Goal: Task Accomplishment & Management: Manage account settings

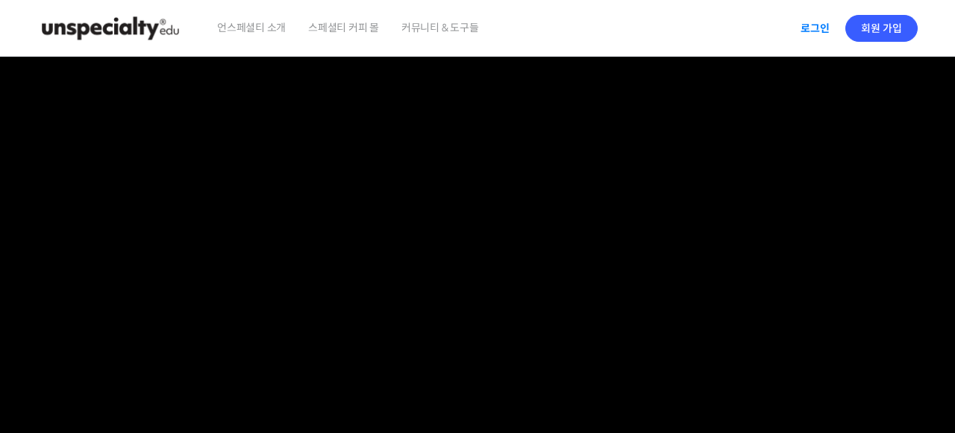
type input "shinhyoju027@naver.com"
click at [819, 31] on link "로그인" at bounding box center [815, 28] width 47 height 34
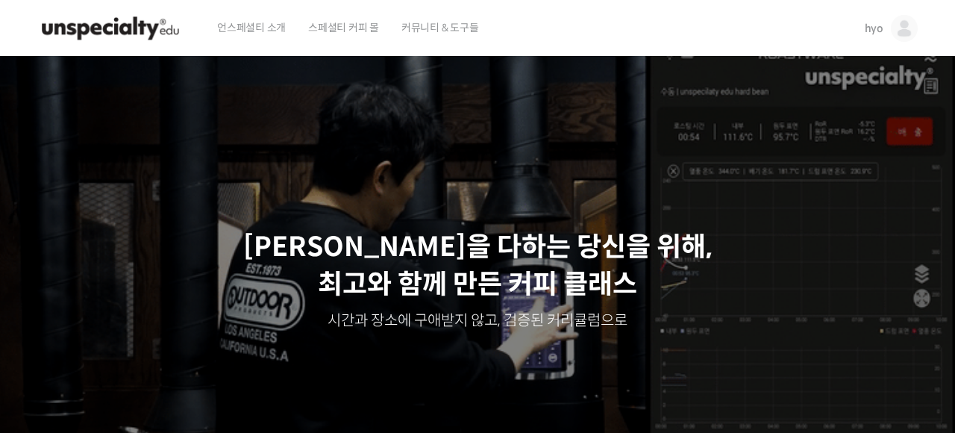
click at [157, 28] on img at bounding box center [110, 28] width 146 height 45
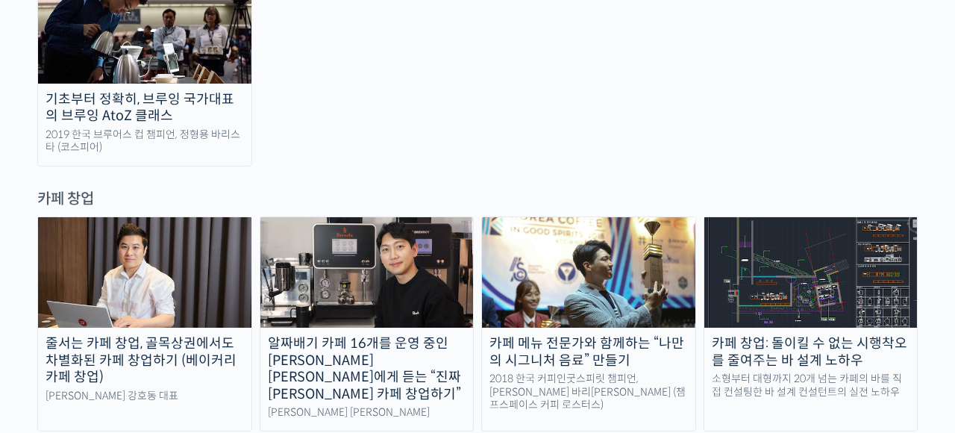
scroll to position [2905, 0]
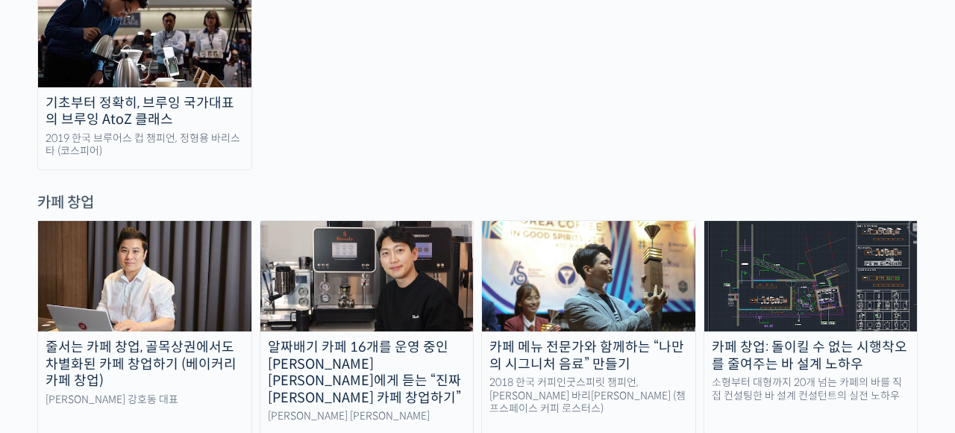
click at [566, 322] on div "줄서는 카페 창업, 골목상권에서도 차별화된 카페 창업하기 (베이커리 카페 창업) 라라브레드 강호동 대표 알짜배기 카페 16개를 운영 중인 [P…" at bounding box center [477, 435] width 881 height 430
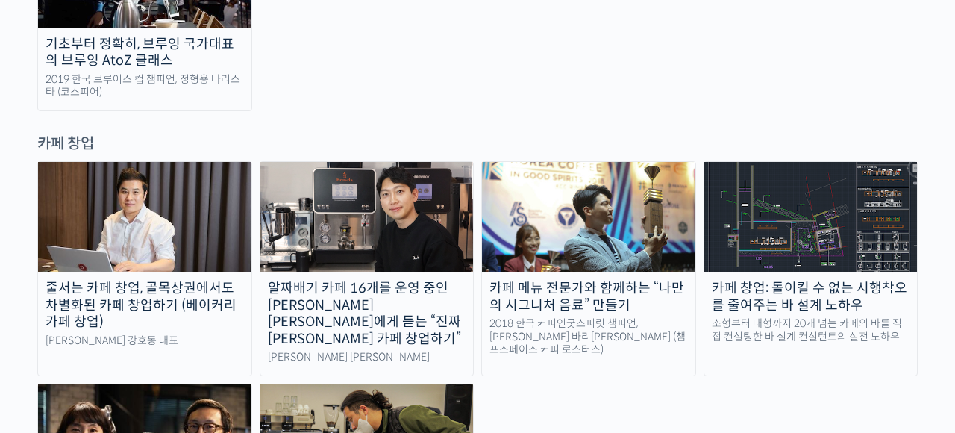
scroll to position [2931, 0]
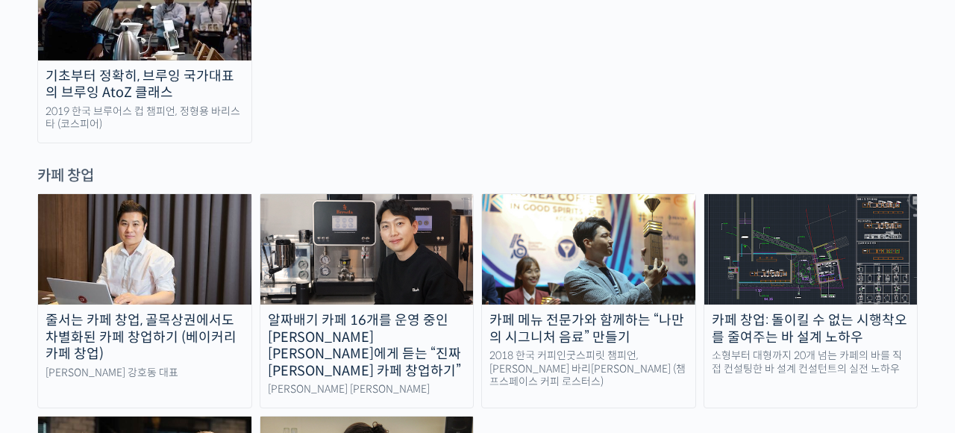
click at [822, 194] on img at bounding box center [810, 249] width 213 height 110
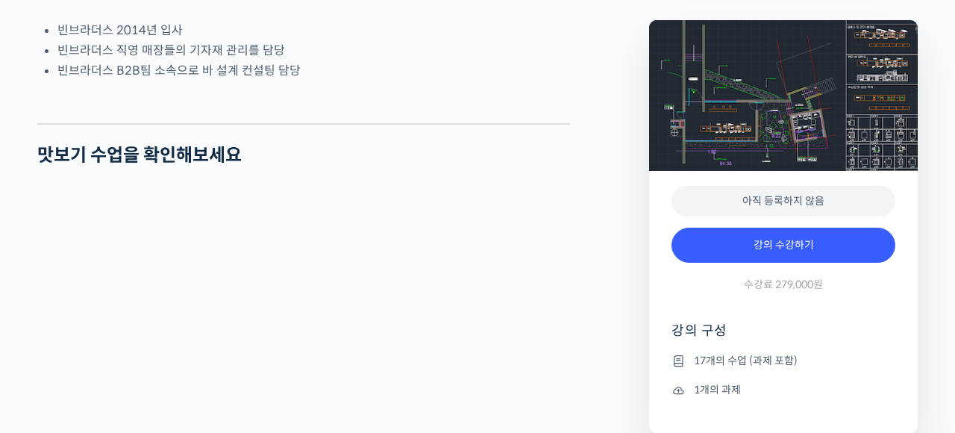
scroll to position [918, 0]
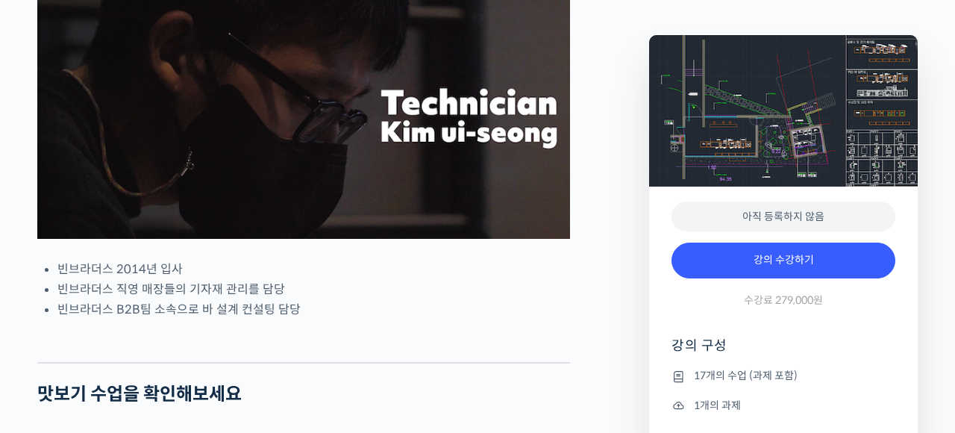
scroll to position [660, 0]
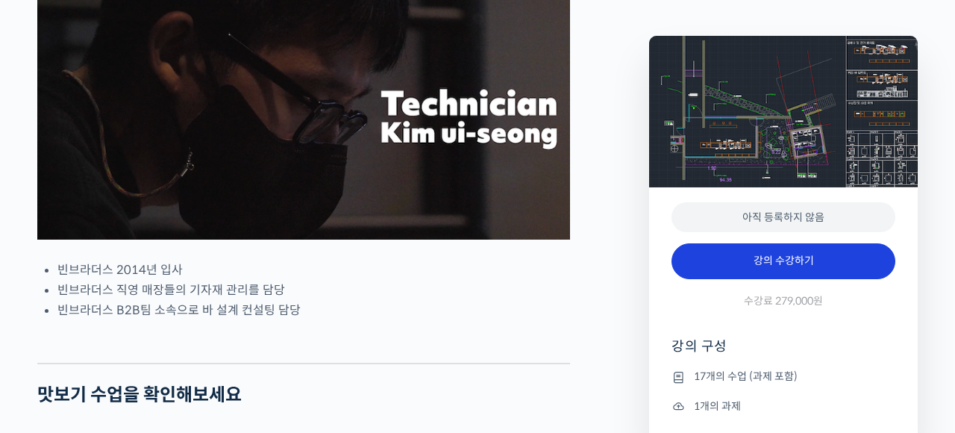
click at [717, 263] on link "강의 수강하기" at bounding box center [784, 261] width 224 height 36
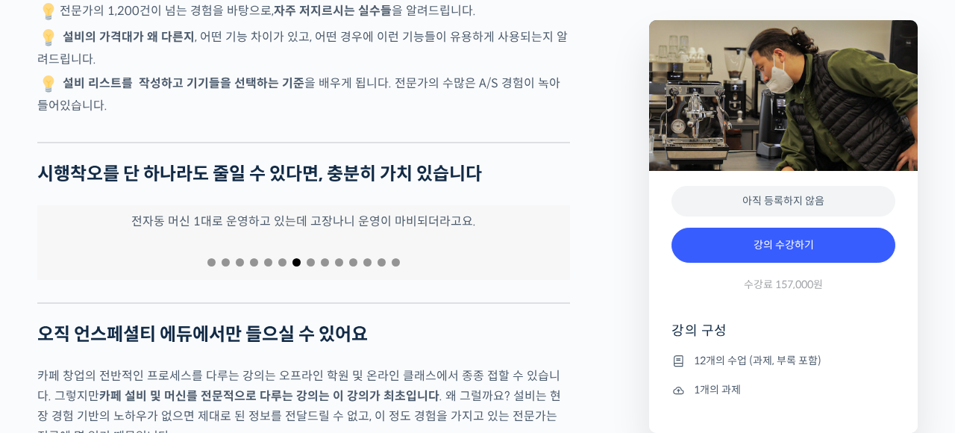
scroll to position [3022, 0]
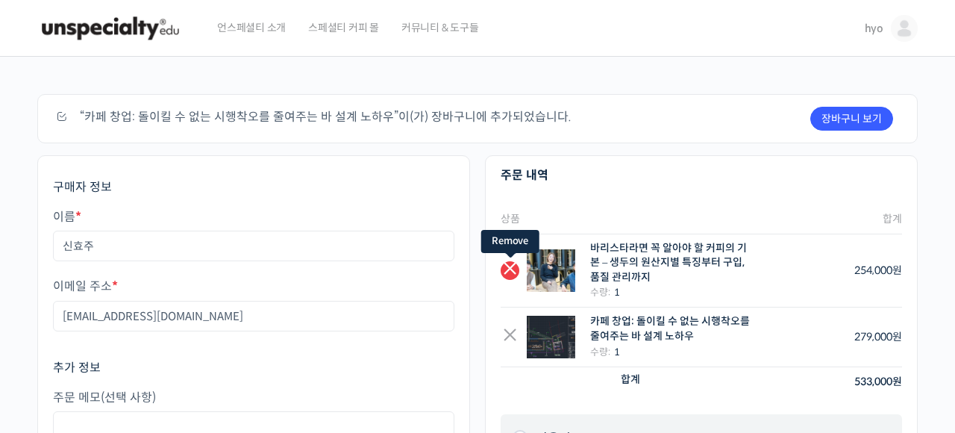
click at [504, 262] on link "×" at bounding box center [510, 270] width 19 height 19
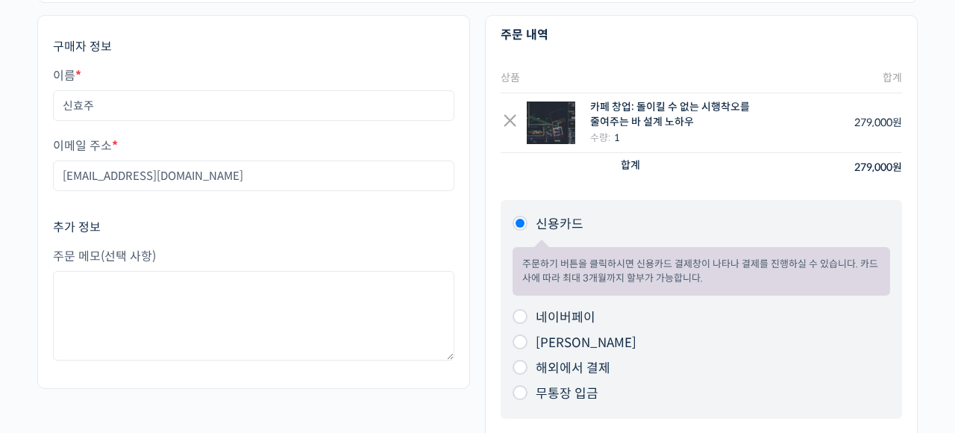
scroll to position [161, 0]
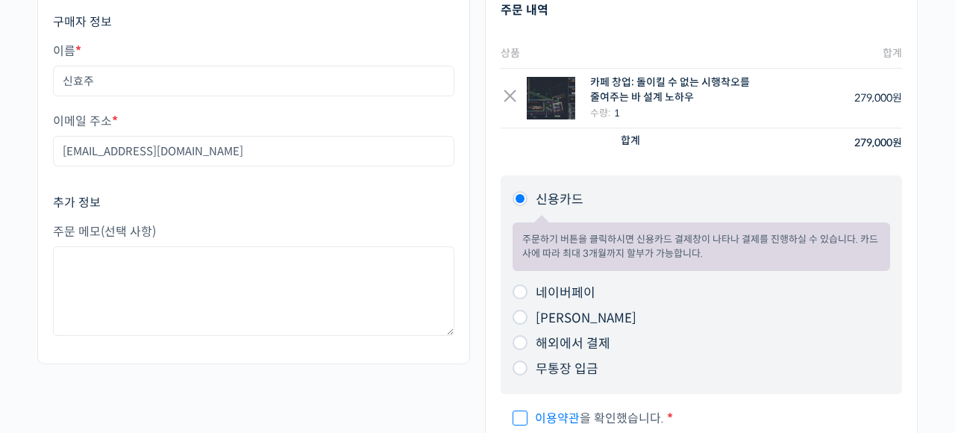
click at [520, 301] on li "네이버페이 주문하기 버튼을 [PERSON_NAME] 네이버페이 결제창이 나타나 결제를 진행하실 수 있습니다." at bounding box center [702, 293] width 378 height 25
click at [521, 290] on input "네이버페이" at bounding box center [520, 291] width 15 height 15
radio input "true"
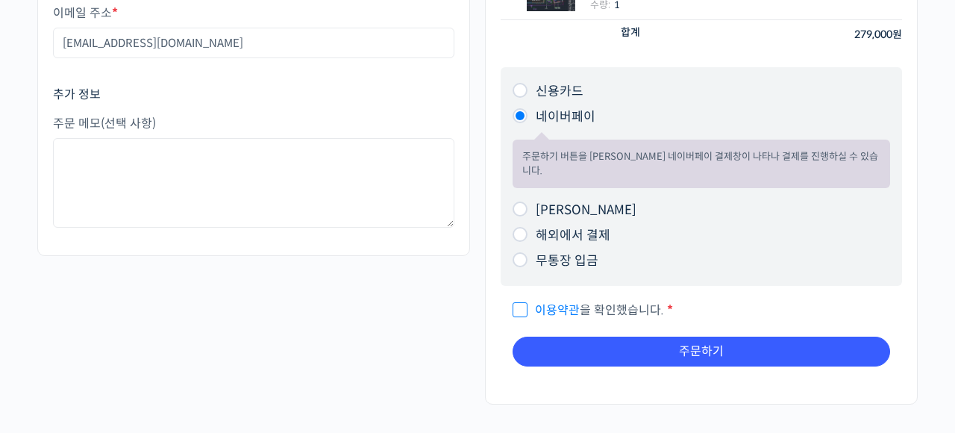
scroll to position [268, 0]
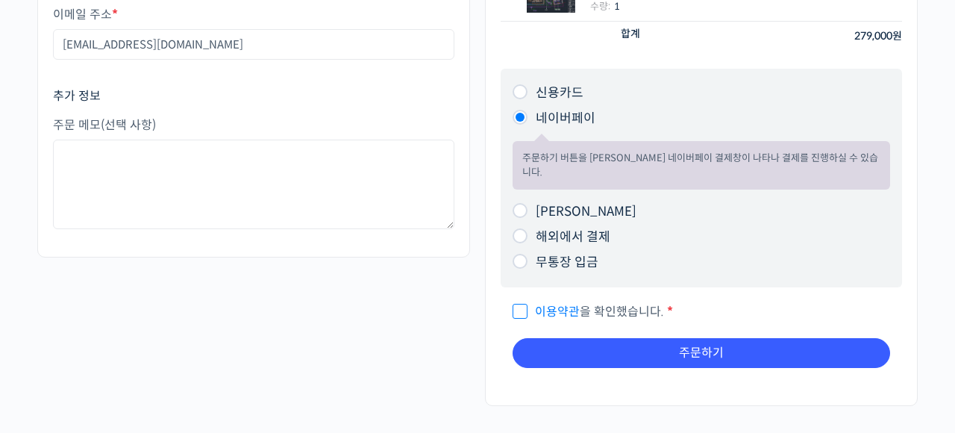
click at [519, 300] on input "이용약관 을 확인했습니다. *" at bounding box center [518, 305] width 10 height 10
checkbox input "true"
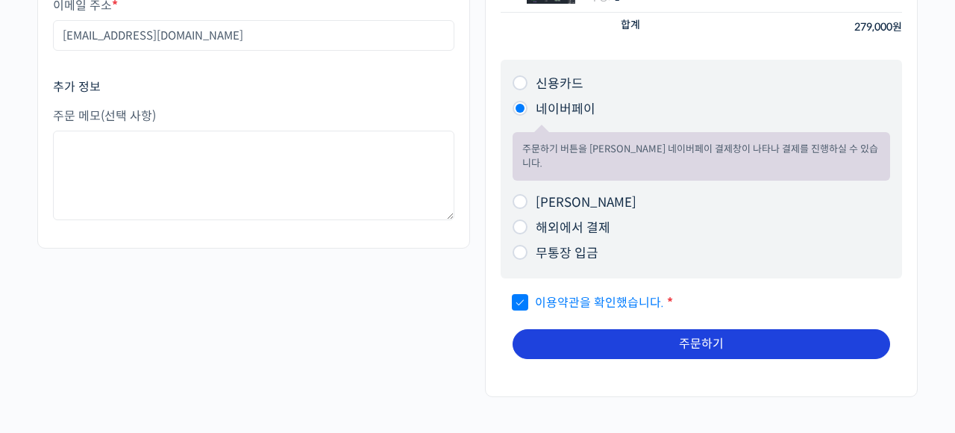
scroll to position [276, 0]
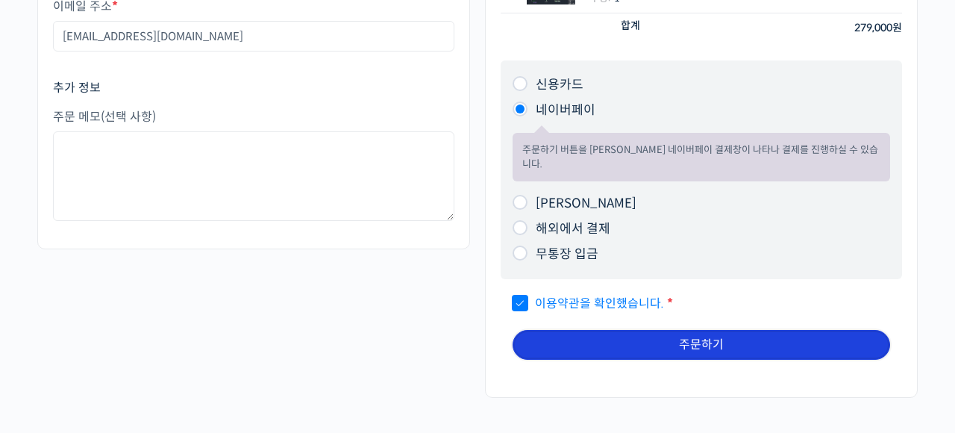
click at [549, 330] on button "주문하기" at bounding box center [702, 345] width 378 height 30
click at [568, 330] on button "주문하기" at bounding box center [702, 345] width 378 height 30
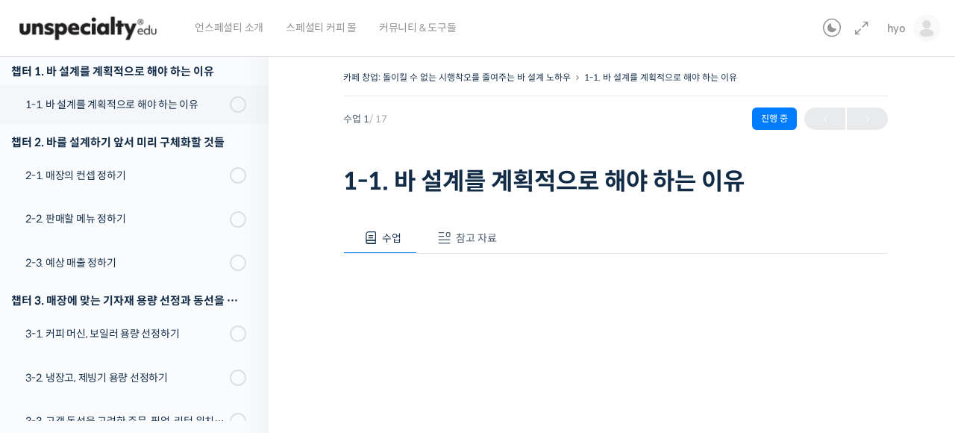
scroll to position [190, 0]
click at [920, 33] on img at bounding box center [926, 28] width 27 height 27
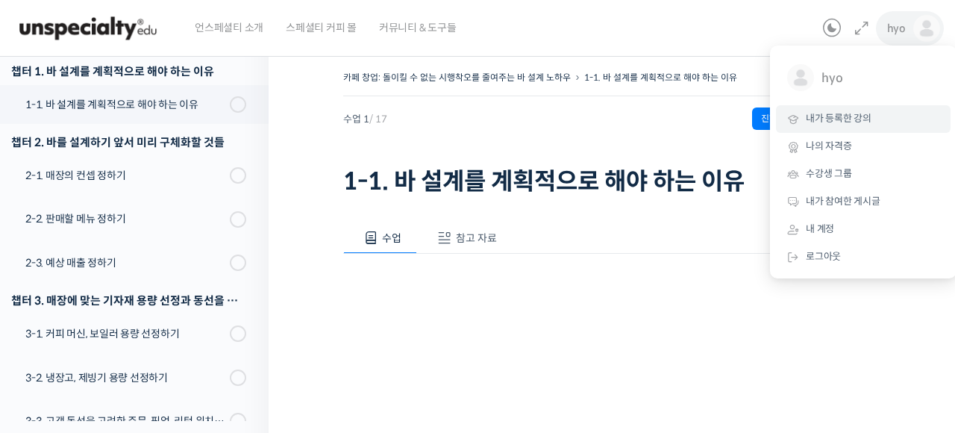
click at [857, 110] on link "내가 등록한 강의" at bounding box center [863, 119] width 175 height 28
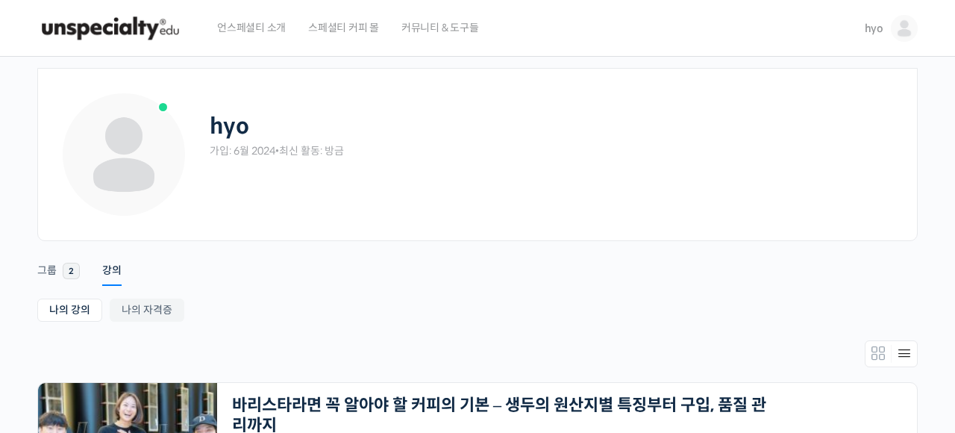
click at [243, 140] on div "hyo 가입: 6월 2024 • 최신 활동: 방금" at bounding box center [277, 128] width 134 height 75
click at [909, 35] on img at bounding box center [904, 28] width 27 height 27
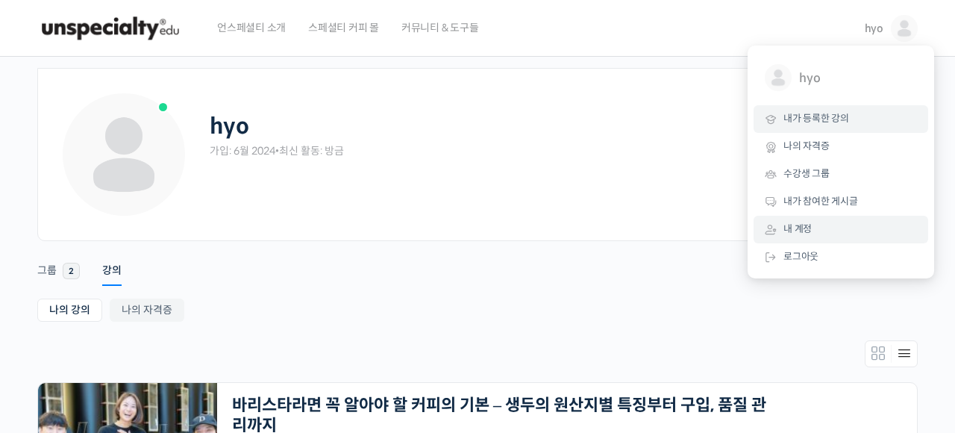
click at [790, 229] on span "내 계정" at bounding box center [798, 228] width 28 height 13
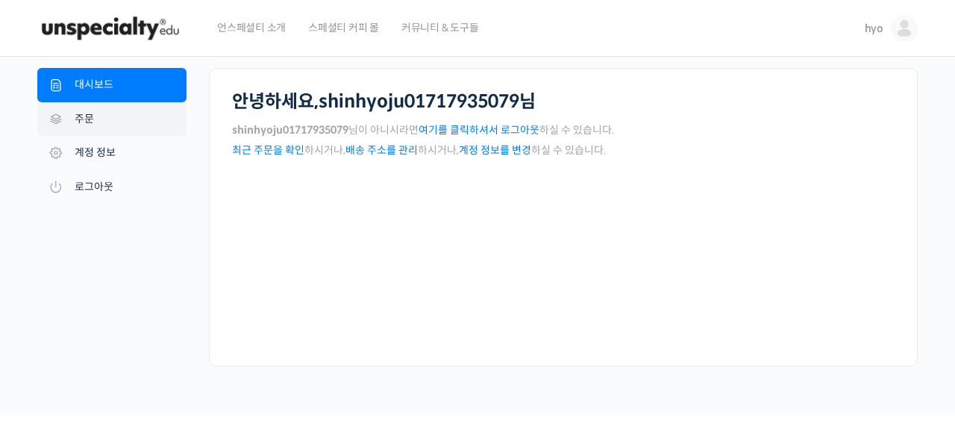
click at [153, 128] on link "주문" at bounding box center [111, 119] width 149 height 34
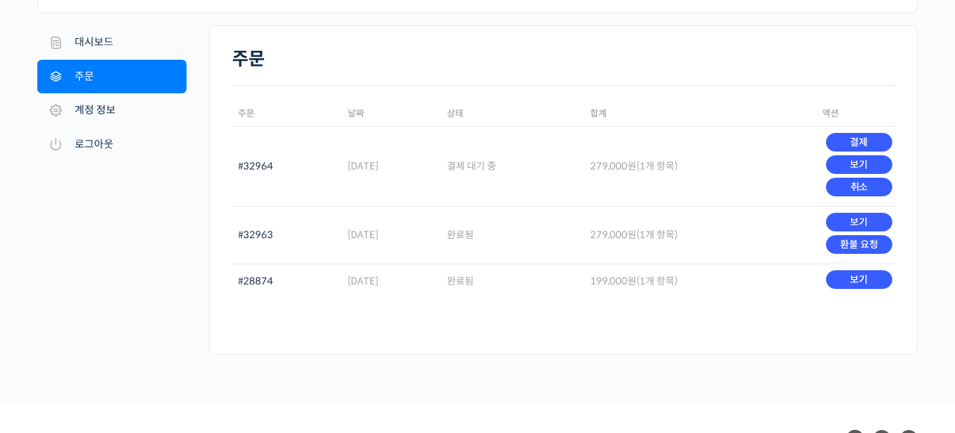
scroll to position [107, 0]
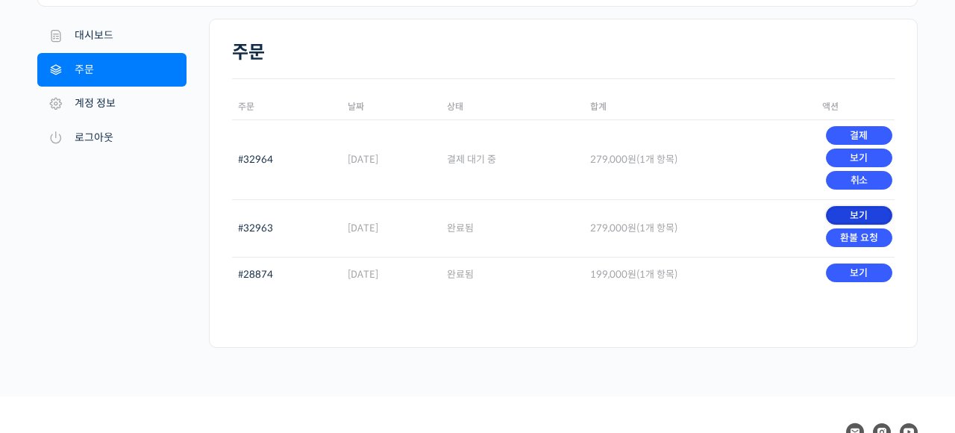
click at [884, 217] on link "보기" at bounding box center [859, 215] width 66 height 19
click at [846, 160] on link "보기" at bounding box center [859, 158] width 66 height 19
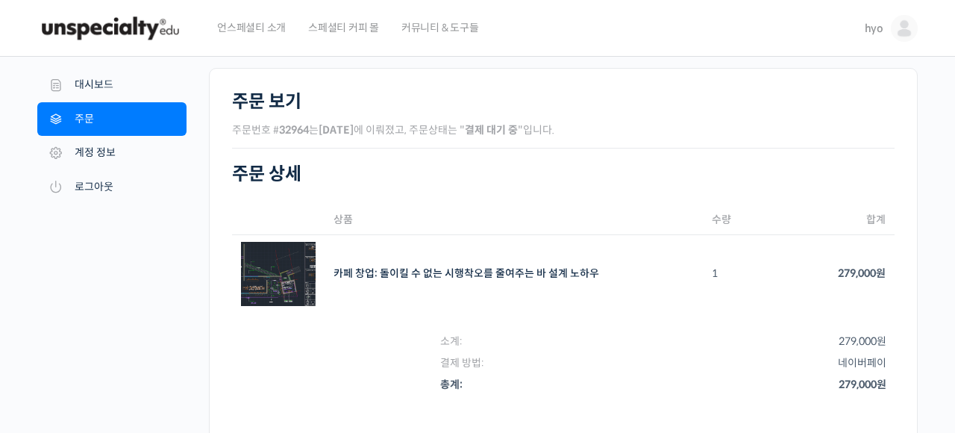
click at [102, 116] on link "주문" at bounding box center [111, 119] width 149 height 34
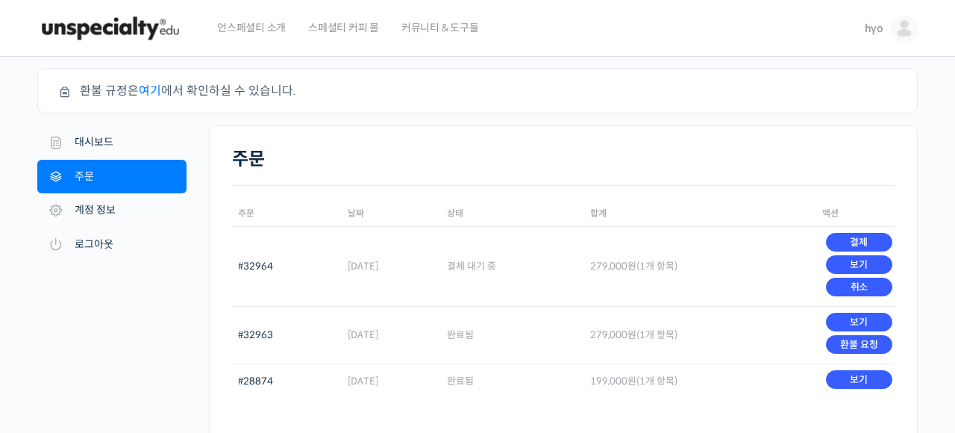
click at [908, 42] on link "hyo" at bounding box center [891, 28] width 53 height 57
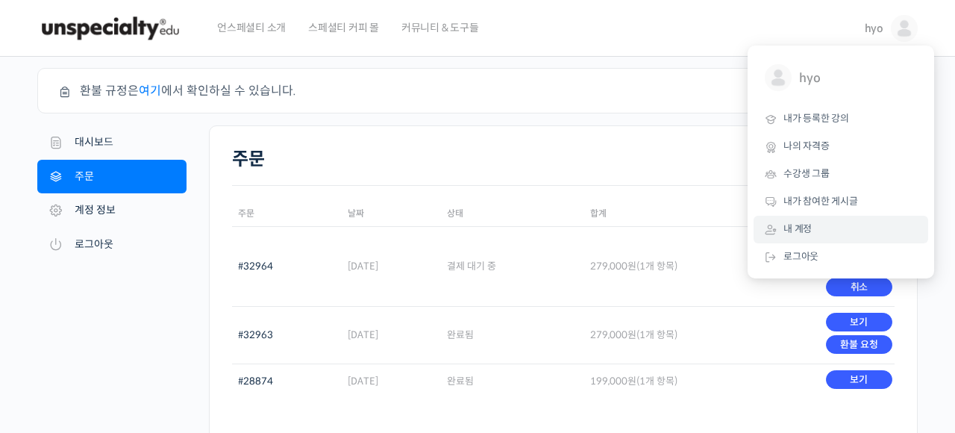
click at [519, 82] on li "환불 규정은 여기 에서 확인하실 수 있습니다." at bounding box center [486, 91] width 813 height 20
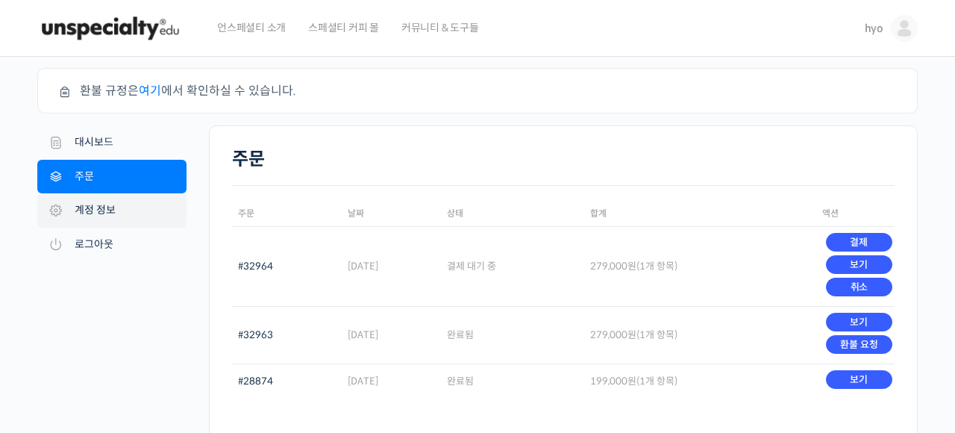
click at [102, 216] on link "계정 정보" at bounding box center [111, 210] width 149 height 34
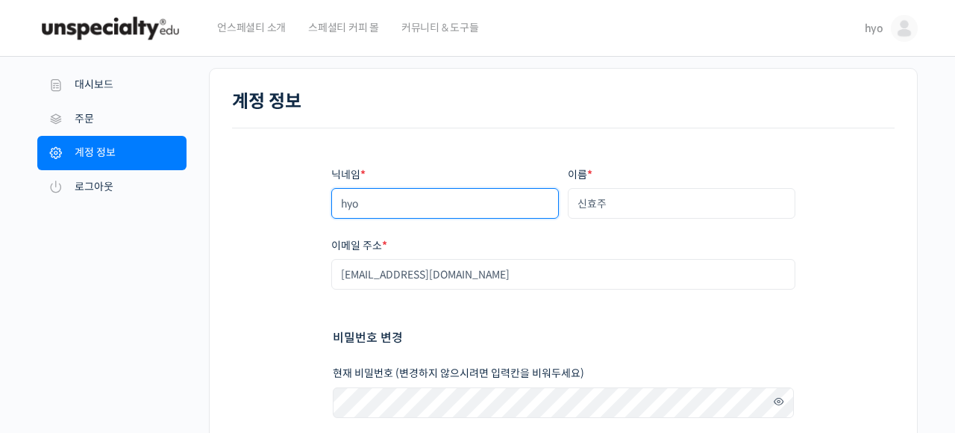
click at [453, 217] on input "hyo" at bounding box center [445, 203] width 228 height 31
drag, startPoint x: 449, startPoint y: 213, endPoint x: 257, endPoint y: 203, distance: 191.3
click at [257, 203] on div "닉네임 * hyo 이름 * 신효주 표시되는 이름 * shinhyoju01717935079 계정과 리뷰 영역에서 표시되는 이름입니다. 이메일 주…" at bounding box center [563, 391] width 663 height 527
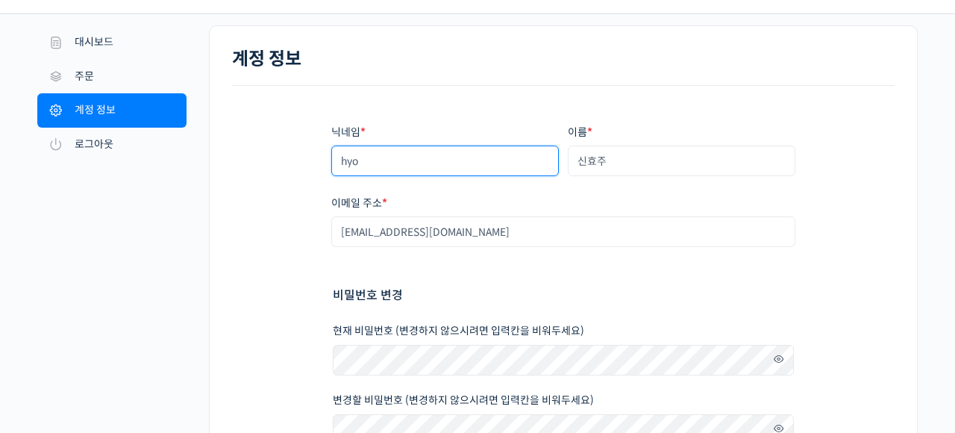
scroll to position [51, 0]
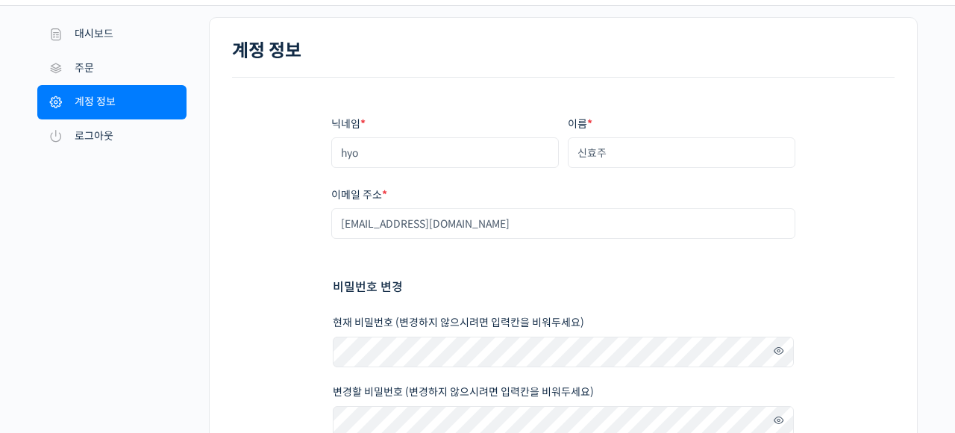
click at [778, 351] on span at bounding box center [775, 351] width 22 height 20
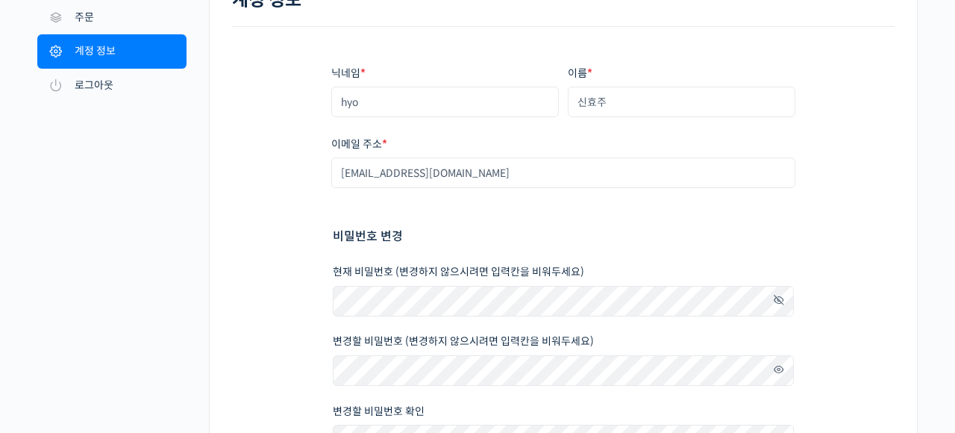
scroll to position [116, 0]
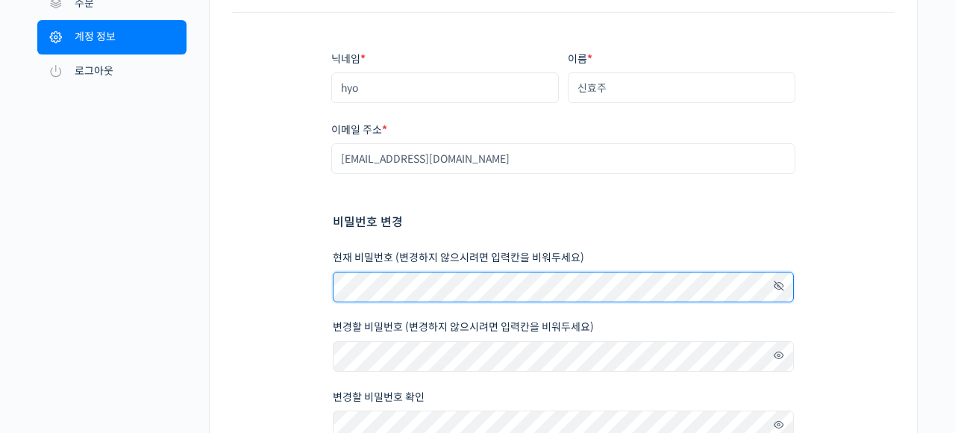
click at [301, 275] on div "닉네임 * hyo 이름 * 신효주 표시되는 이름 * shinhyoju01717935079 계정과 리뷰 영역에서 표시되는 이름입니다. 이메일 주…" at bounding box center [563, 276] width 663 height 527
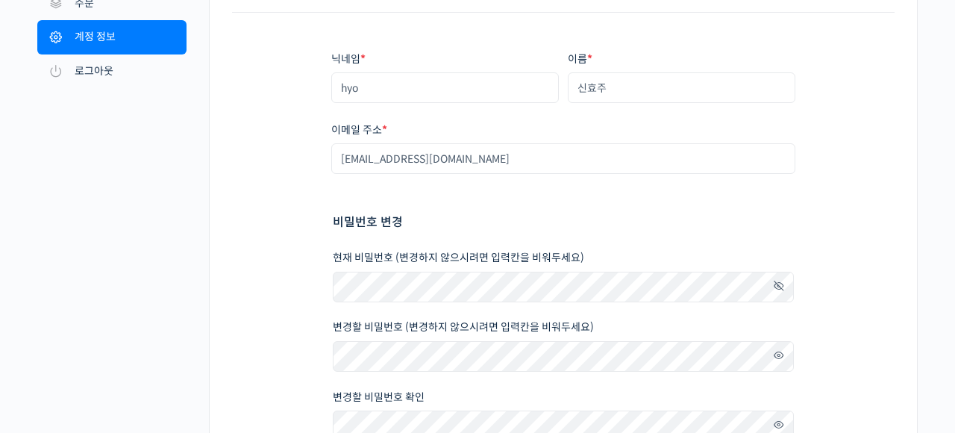
click at [784, 285] on span at bounding box center [775, 286] width 22 height 20
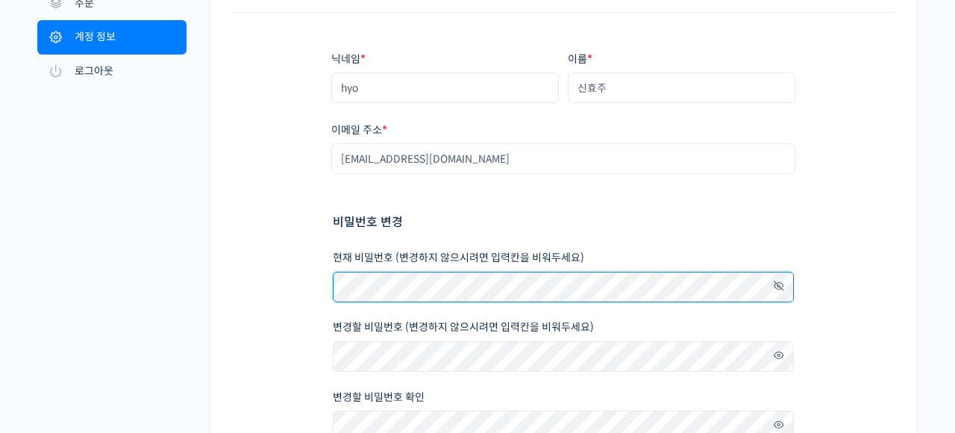
click at [209, 249] on div "계정 정보 닉네임 * hyo 이름 * 신효주 표시되는 이름 * shinhyoju01717935079 계정과 리뷰 영역에서 표시되는 이름입니다.…" at bounding box center [563, 269] width 709 height 634
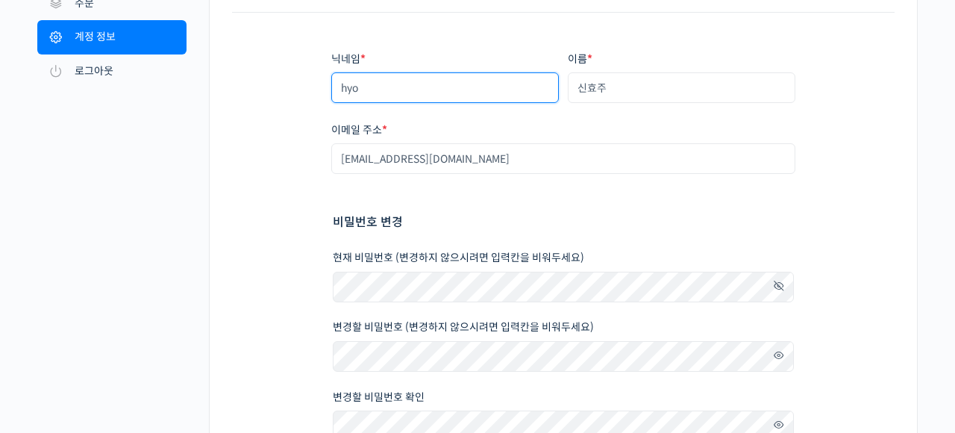
click at [378, 99] on input "hyo" at bounding box center [445, 87] width 228 height 31
type input "h"
click at [269, 129] on div "닉네임 * walkfront 이름 * 신효주 표시되는 이름 * walkfront 계정과 리뷰 영역에서 표시되는 이름입니다. 이메일 주소 * s…" at bounding box center [563, 276] width 663 height 527
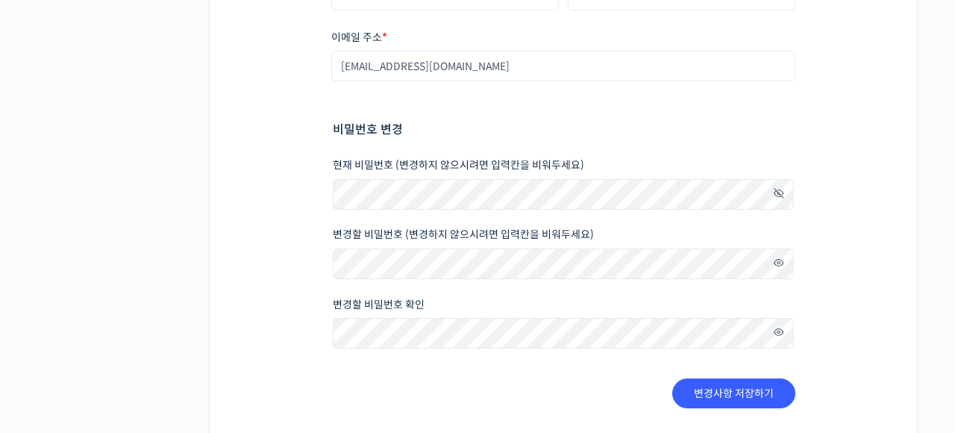
scroll to position [0, 0]
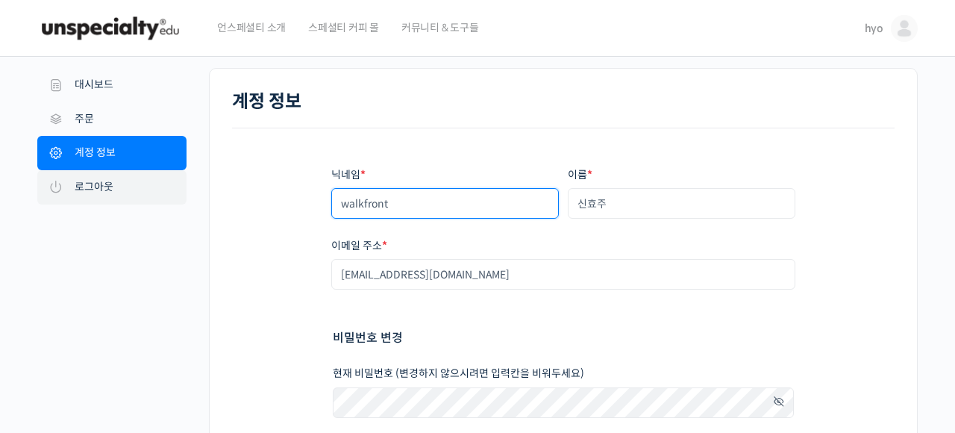
drag, startPoint x: 400, startPoint y: 216, endPoint x: 165, endPoint y: 199, distance: 235.7
click at [165, 199] on div "내 계정 대시보드 주문 다운로드 주소 계정 정보 로그아웃 계정 정보 닉네임 * walkfront 이름 * 신효주 표시되는 이름 * walkfr…" at bounding box center [477, 385] width 881 height 634
type input "d"
type input "워"
type input "영"
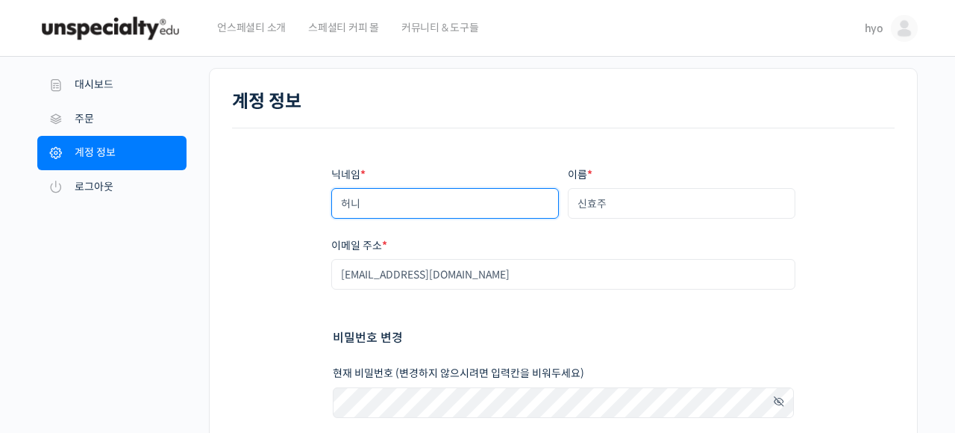
type input "허"
type input "ㅗ"
type input "h2ohyo"
click at [307, 240] on div "닉네임 * h2ohyo 이름 * 신효주 표시되는 이름 * h2ohyo 계정과 리뷰 영역에서 표시되는 이름입니다. 이메일 주소 * shinhyo…" at bounding box center [563, 391] width 663 height 527
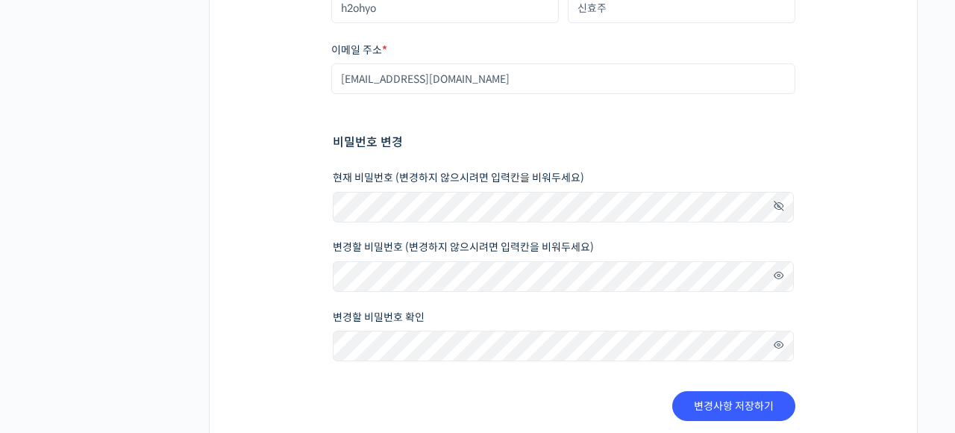
scroll to position [197, 0]
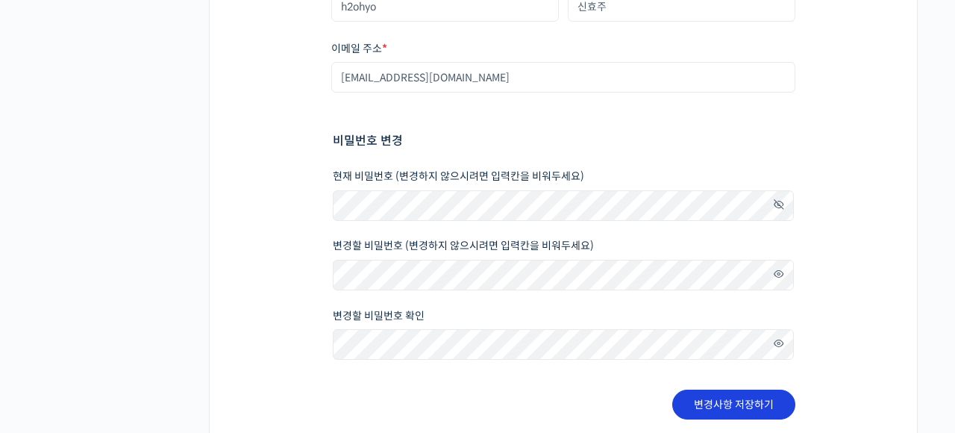
click at [702, 397] on button "변경사항 저장하기" at bounding box center [733, 405] width 123 height 30
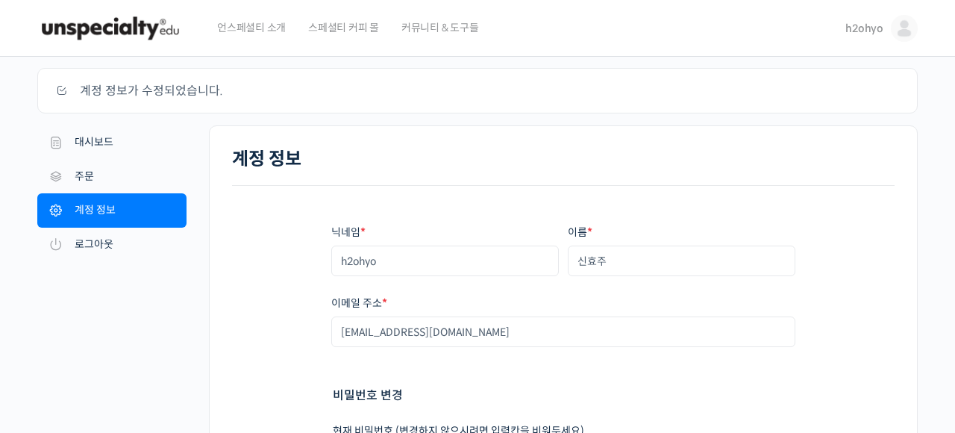
click at [899, 27] on img at bounding box center [904, 28] width 27 height 27
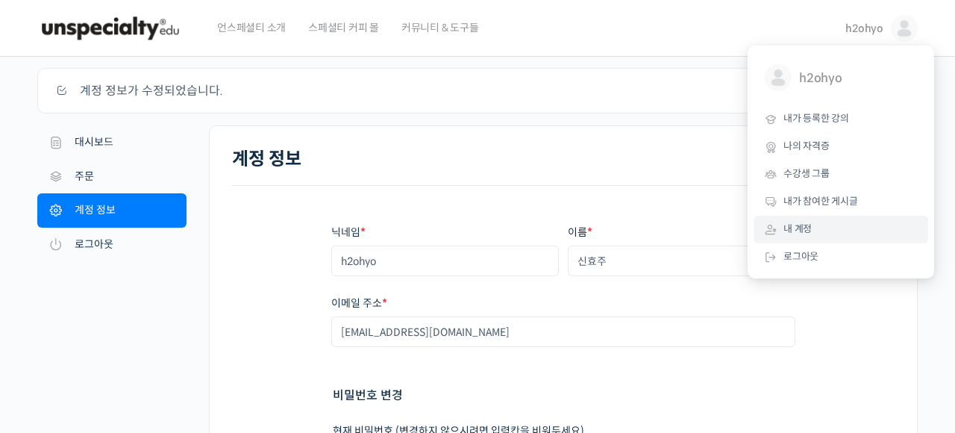
click at [799, 221] on link "내 계정" at bounding box center [841, 230] width 175 height 28
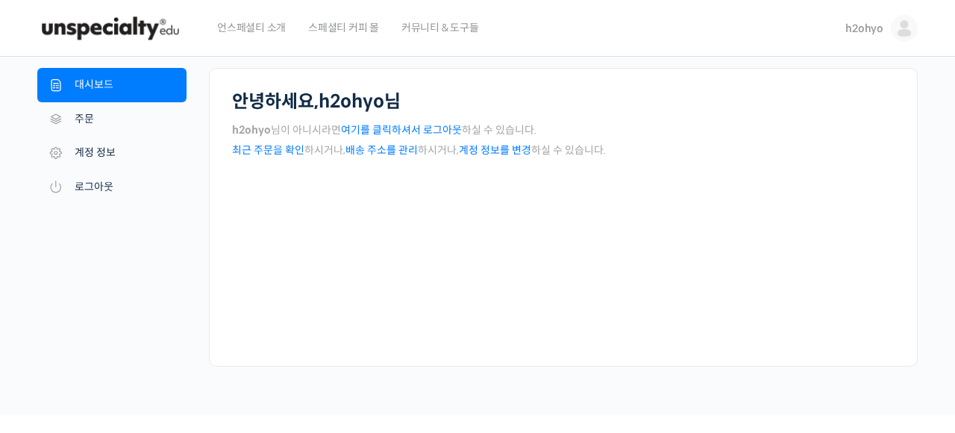
click at [897, 33] on img at bounding box center [904, 28] width 27 height 27
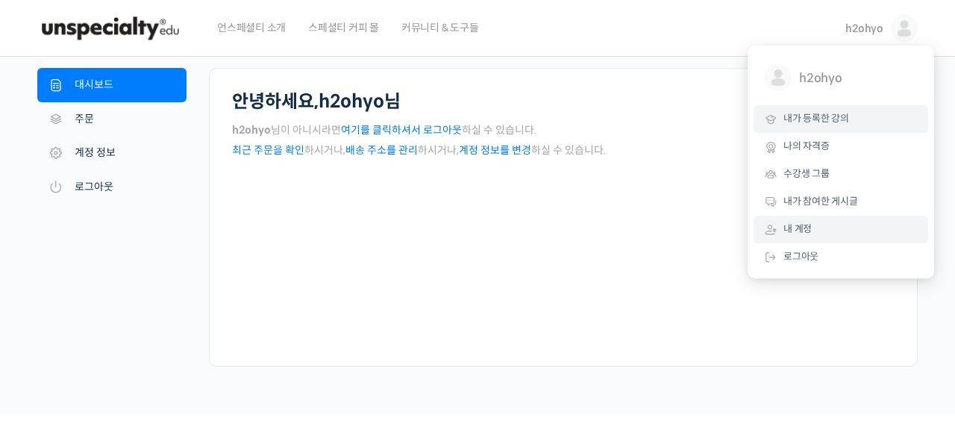
click at [813, 129] on link "내가 등록한 강의" at bounding box center [841, 119] width 175 height 28
